Goal: Use online tool/utility: Utilize a website feature to perform a specific function

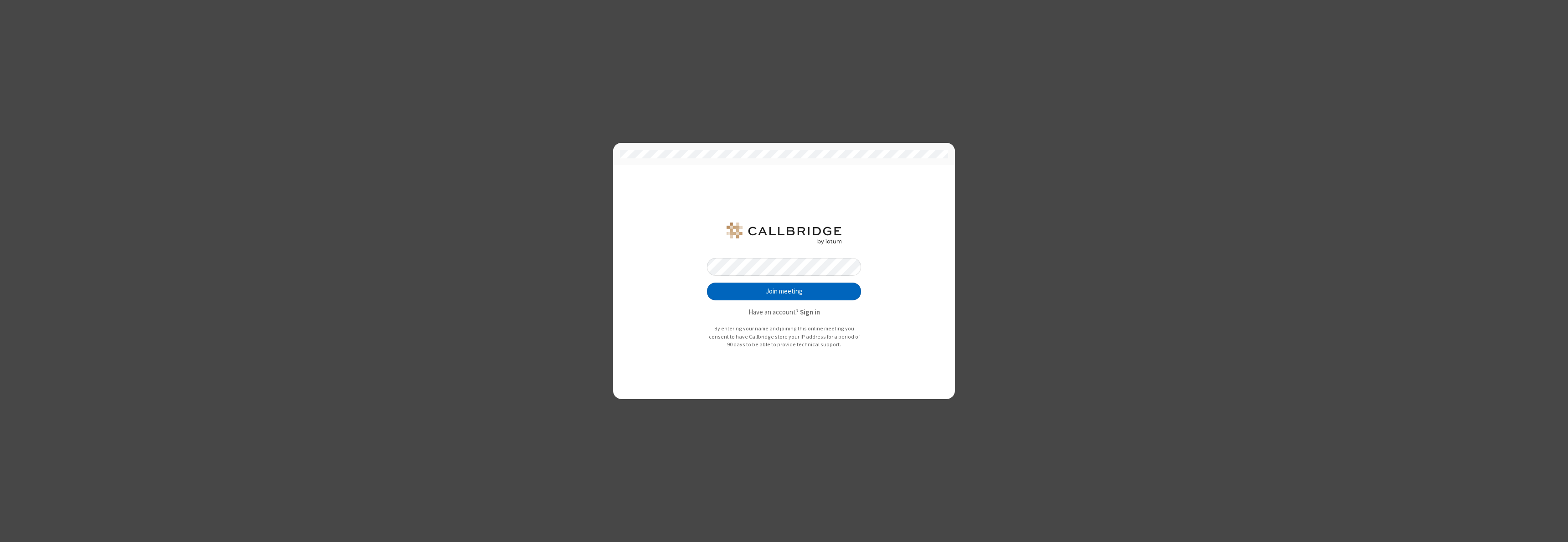
click at [784, 291] on button "Join meeting" at bounding box center [784, 292] width 154 height 18
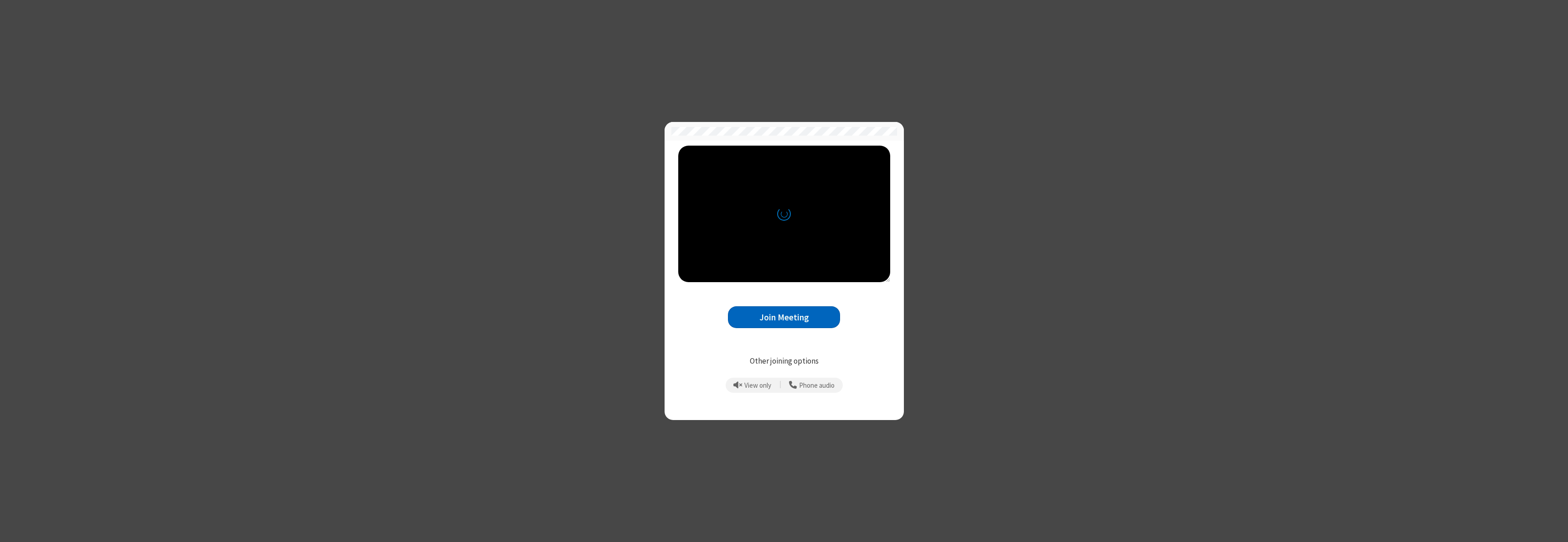
click at [784, 318] on button "Join Meeting" at bounding box center [784, 318] width 112 height 22
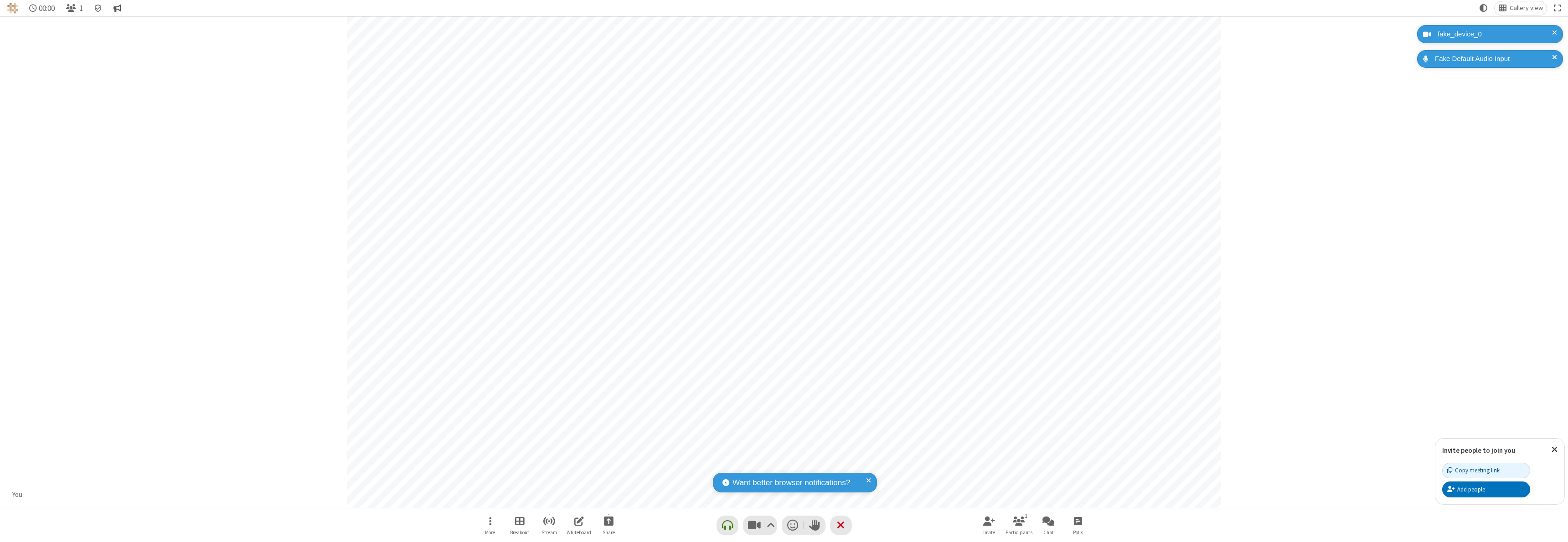
click at [118, 8] on span "Conversation" at bounding box center [118, 8] width 8 height 9
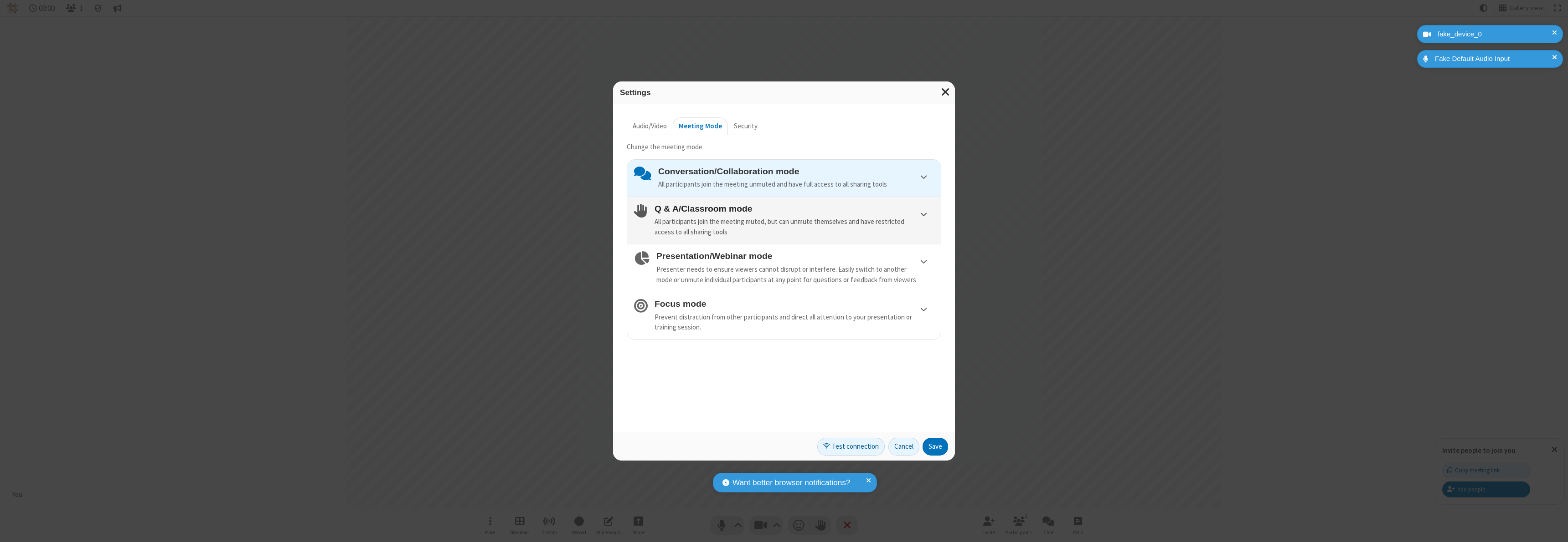
click at [794, 209] on h4 "Q & A/Classroom mode" at bounding box center [794, 209] width 280 height 9
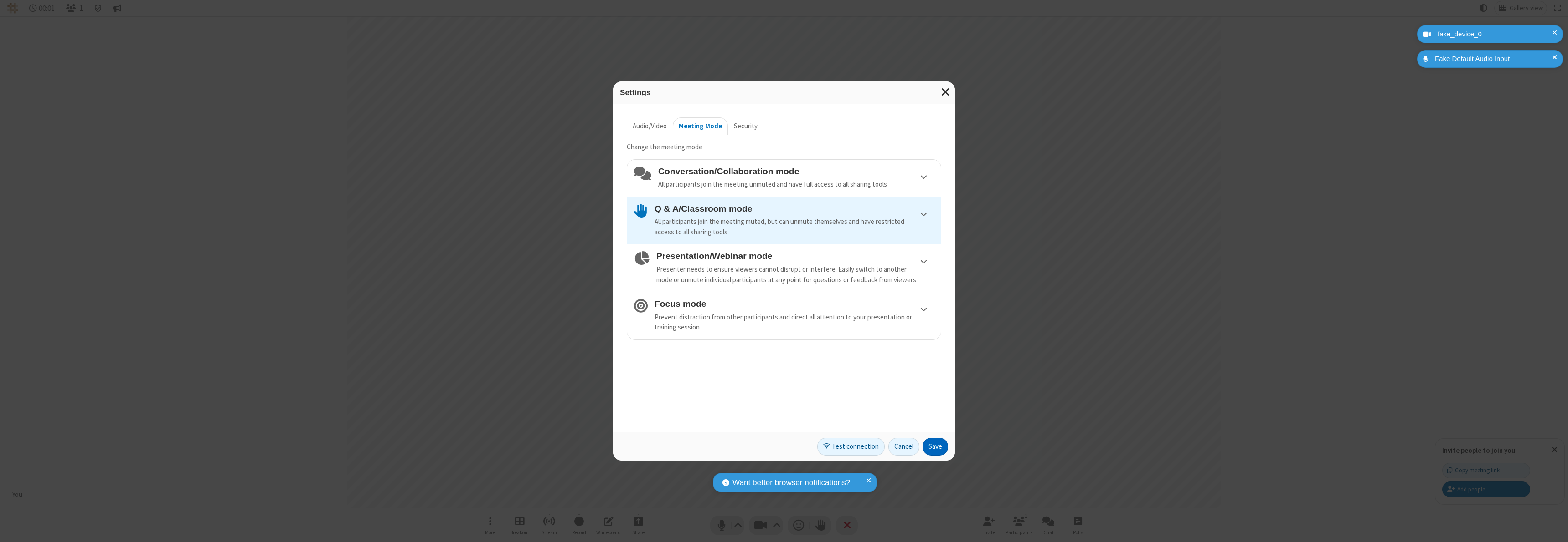
click at [935, 447] on button "Save" at bounding box center [935, 448] width 26 height 18
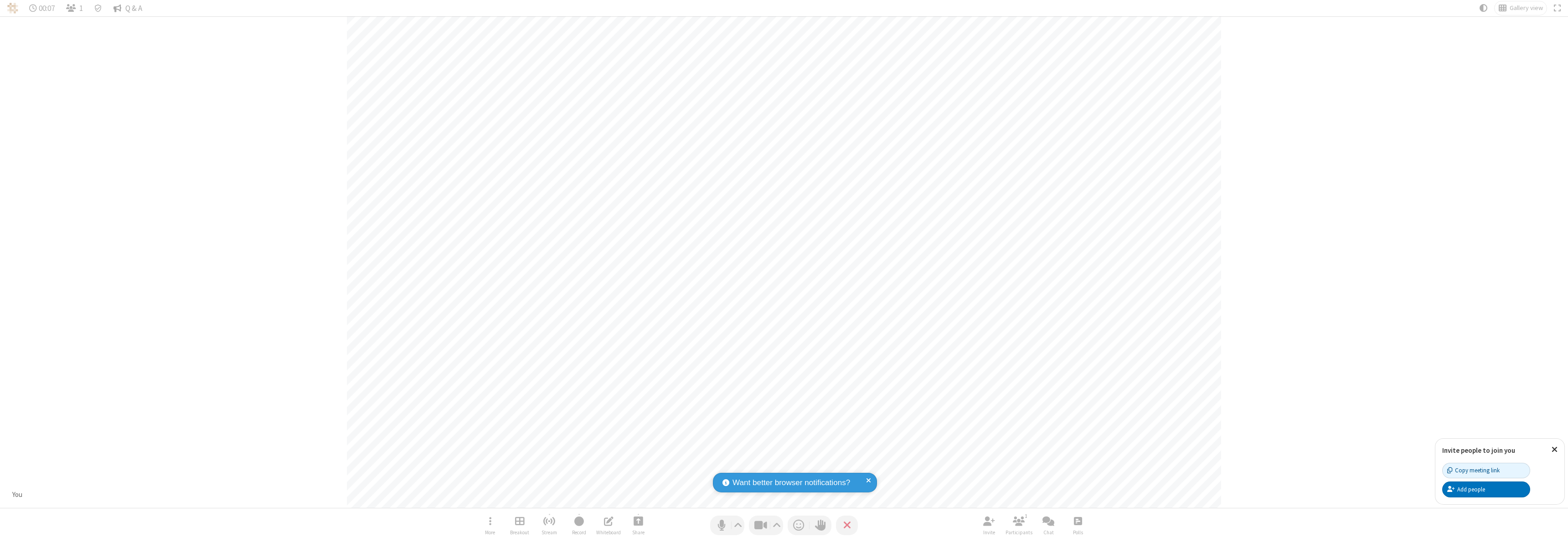
click at [129, 8] on span "Q & A" at bounding box center [134, 8] width 17 height 9
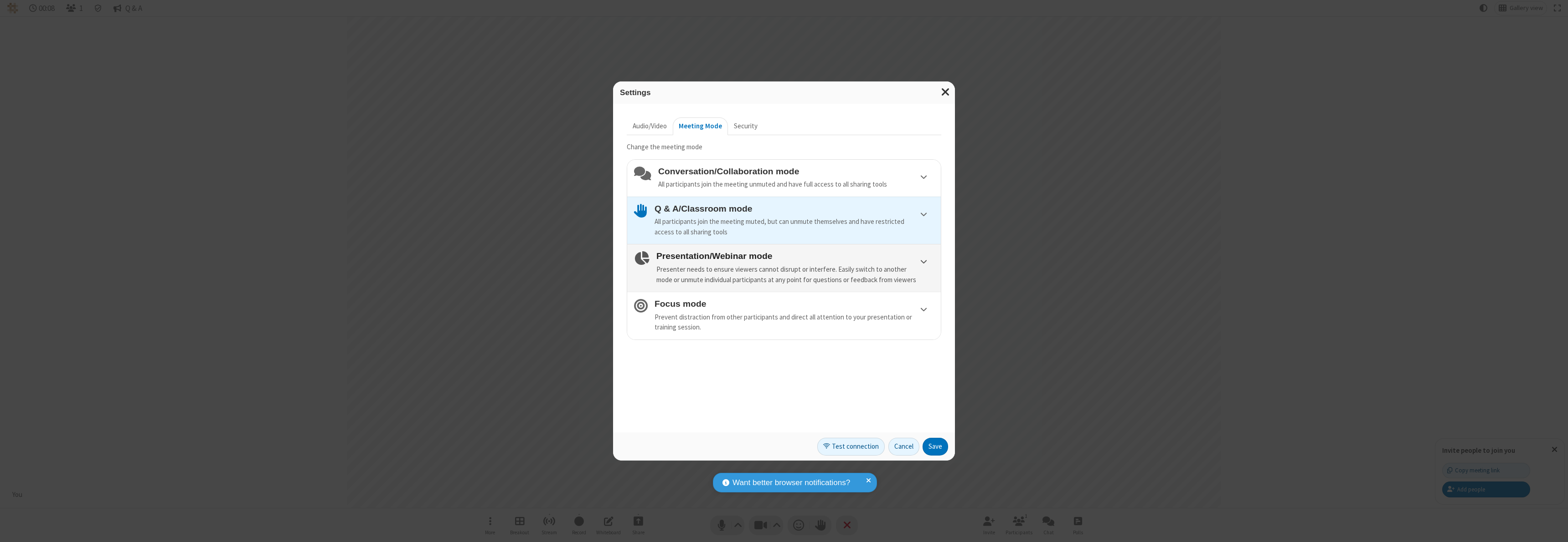
click at [795, 256] on h4 "Presentation/Webinar mode" at bounding box center [795, 256] width 278 height 9
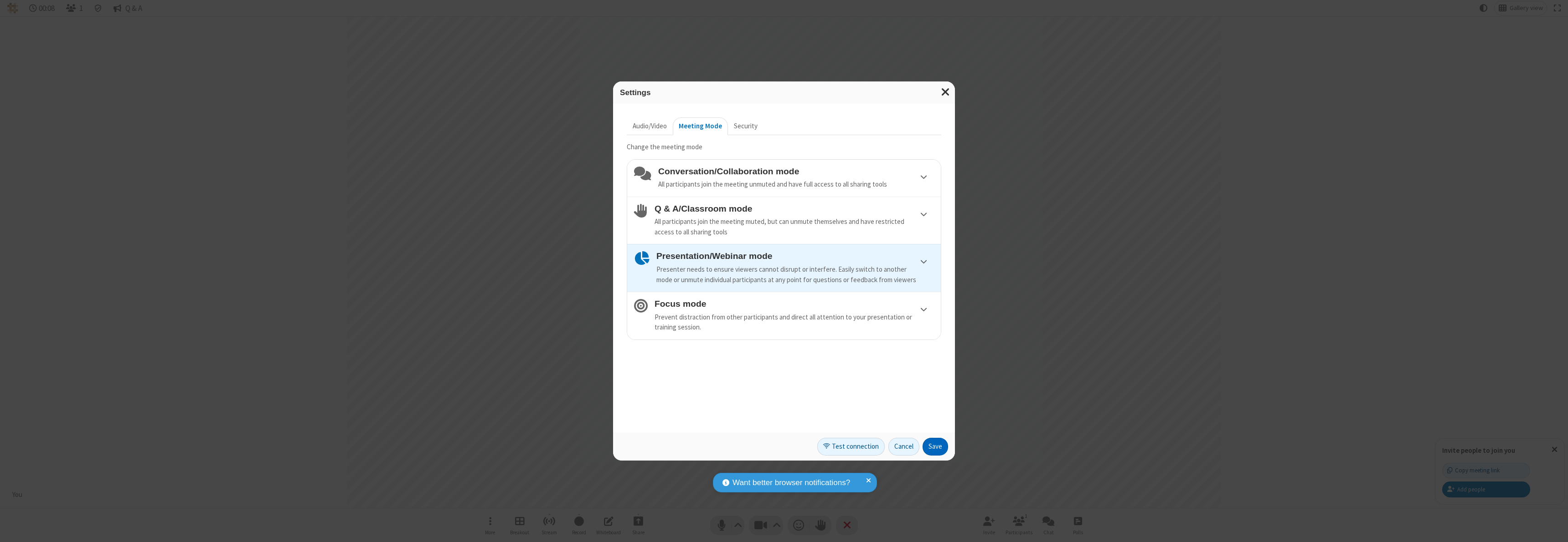
click at [935, 447] on button "Save" at bounding box center [935, 448] width 26 height 18
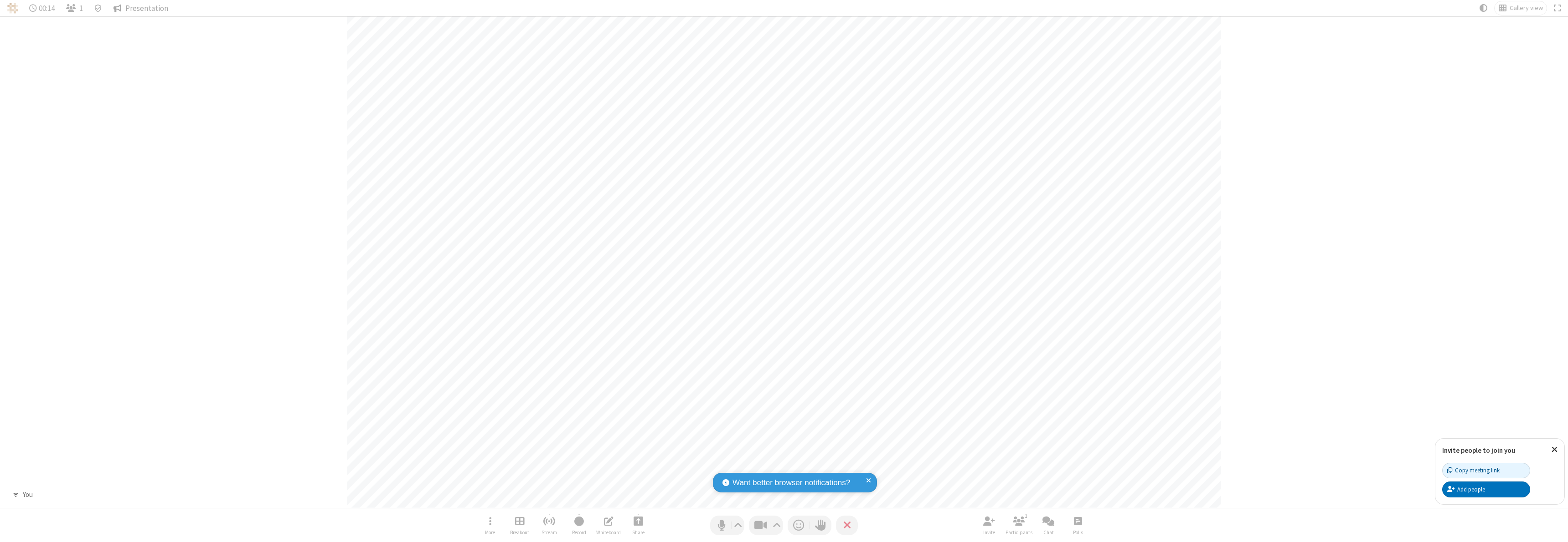
click at [141, 8] on span "Presentation" at bounding box center [147, 8] width 43 height 9
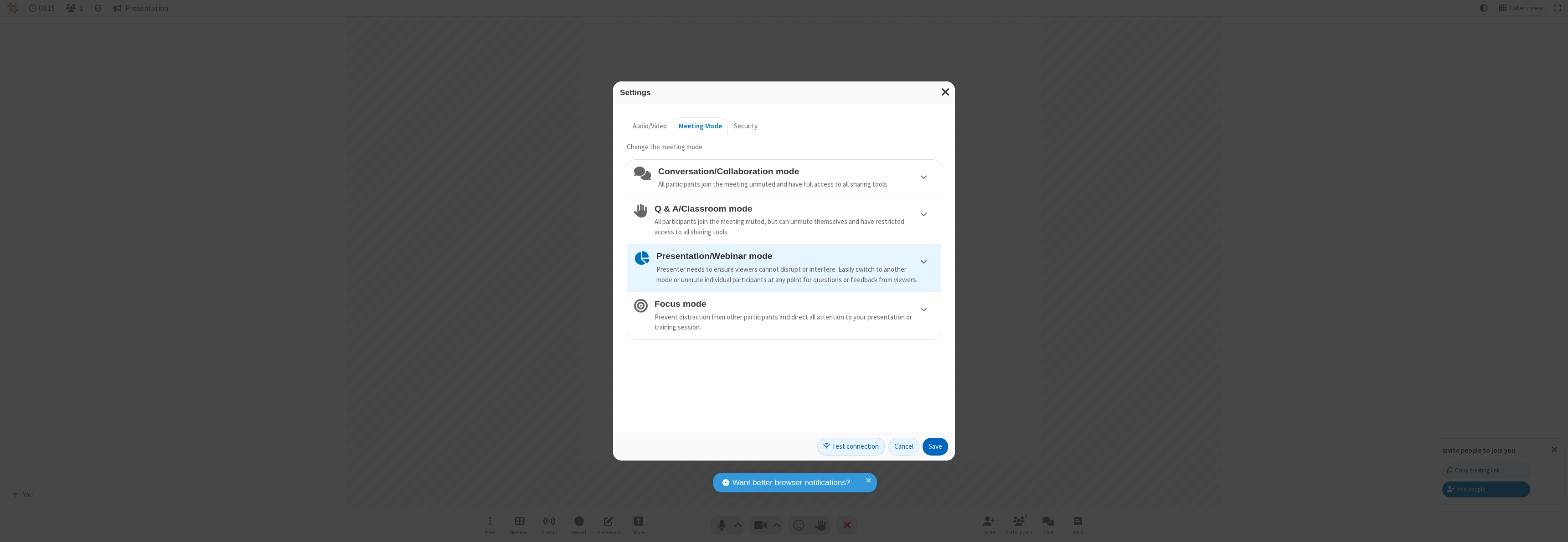
click at [935, 447] on button "Save" at bounding box center [935, 448] width 26 height 18
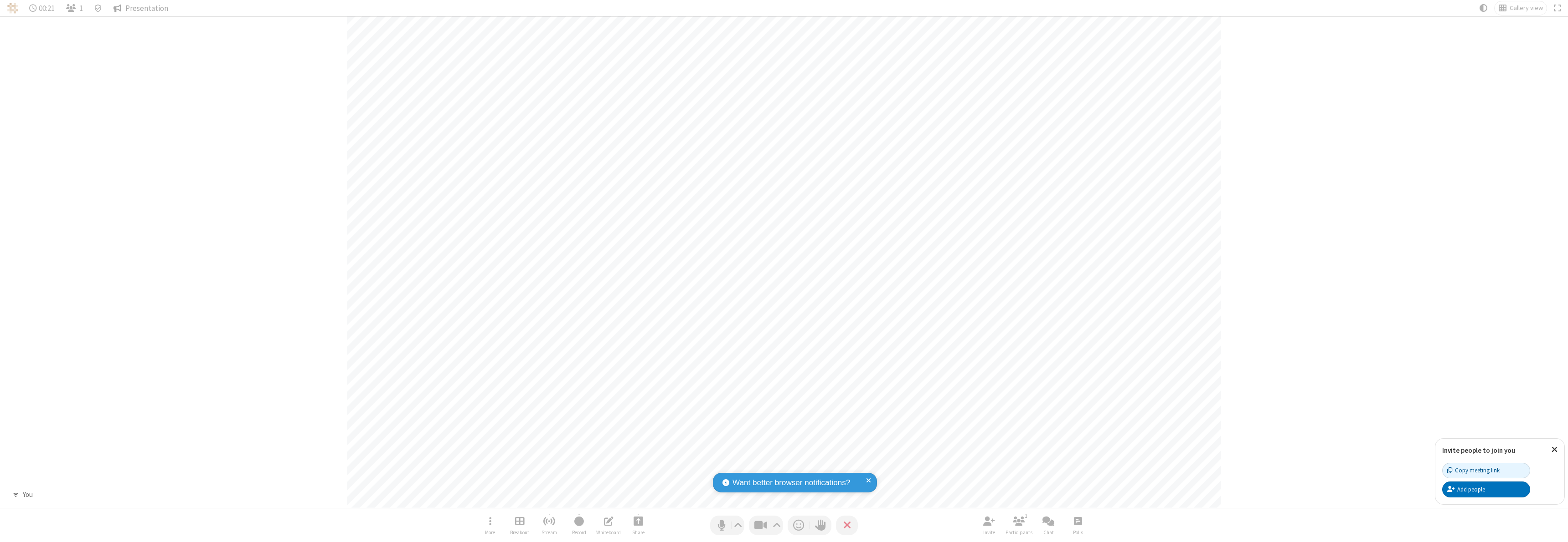
click at [141, 8] on span "Presentation" at bounding box center [147, 8] width 43 height 9
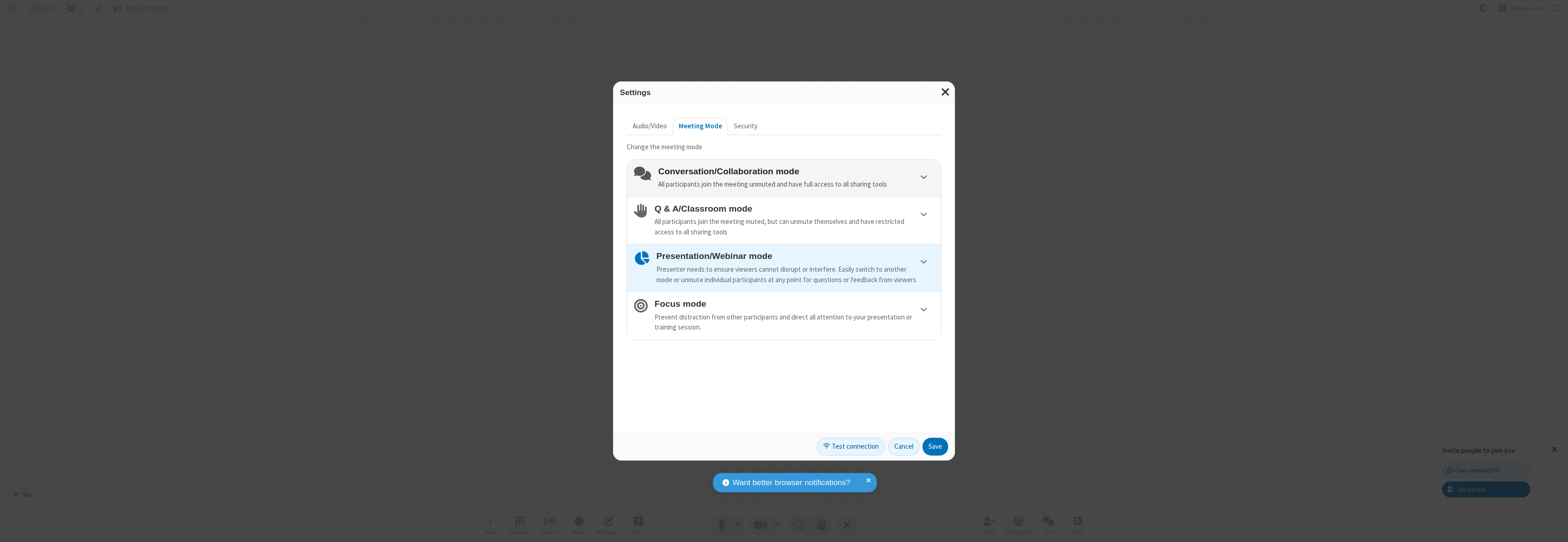
click at [796, 171] on h4 "Conversation/Collaboration mode" at bounding box center [796, 171] width 276 height 9
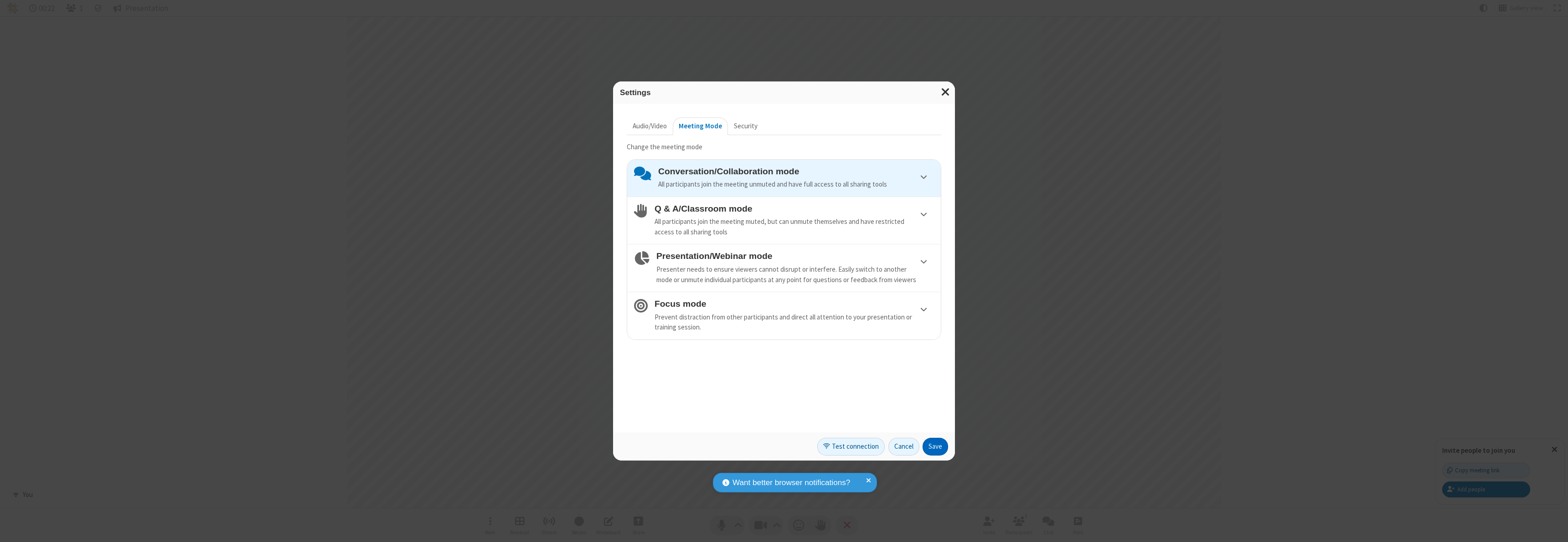
click at [935, 447] on button "Save" at bounding box center [935, 448] width 26 height 18
